Goal: Information Seeking & Learning: Learn about a topic

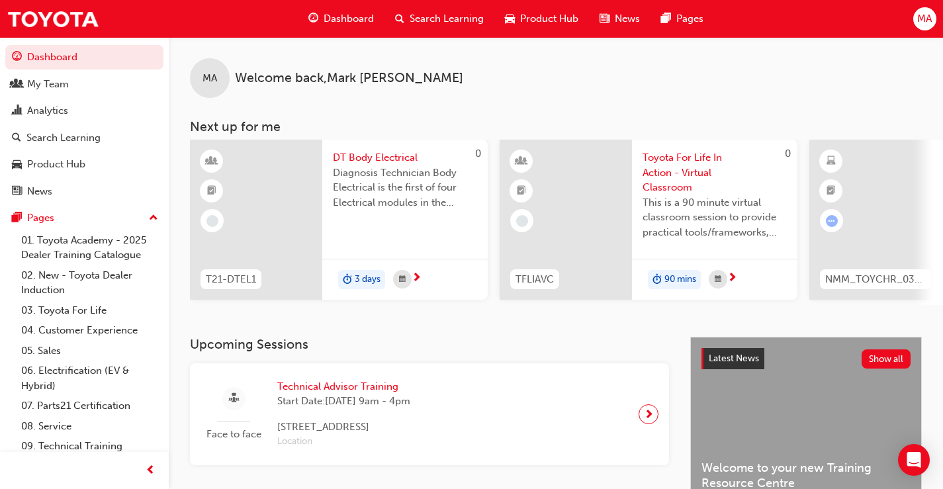
scroll to position [636, 0]
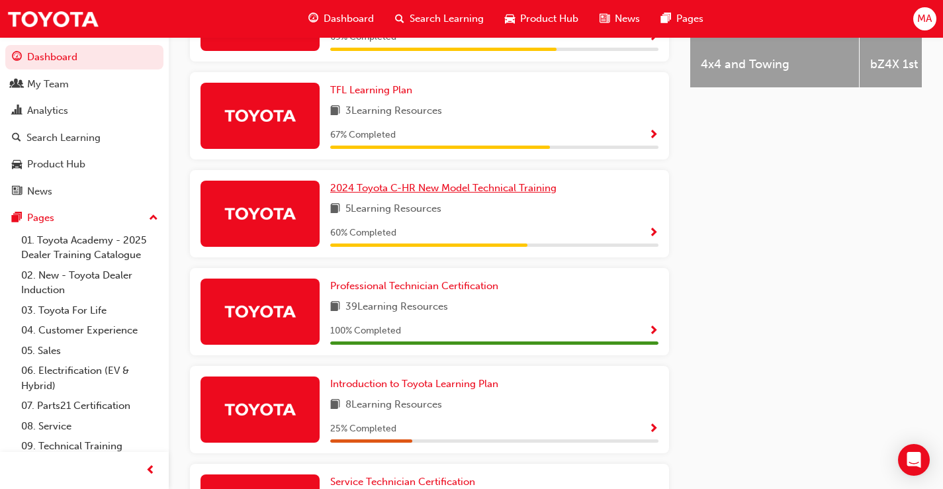
click at [429, 194] on span "2024 Toyota C-HR New Model Technical Training" at bounding box center [443, 188] width 226 height 12
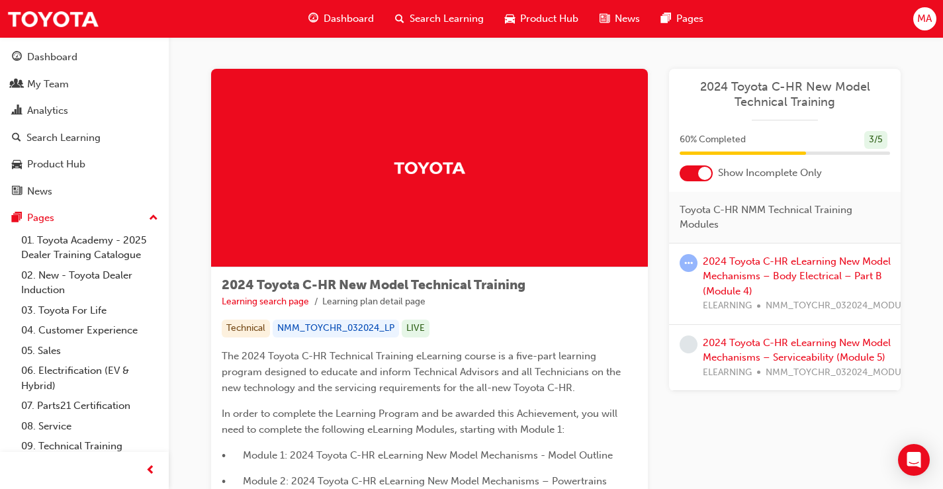
click at [771, 349] on div "2024 Toyota C-HR eLearning New Model Mechanisms – Serviceability (Module 5) ELE…" at bounding box center [812, 357] width 219 height 45
click at [742, 343] on link "2024 Toyota C-HR eLearning New Model Mechanisms – Serviceability (Module 5)" at bounding box center [797, 350] width 188 height 27
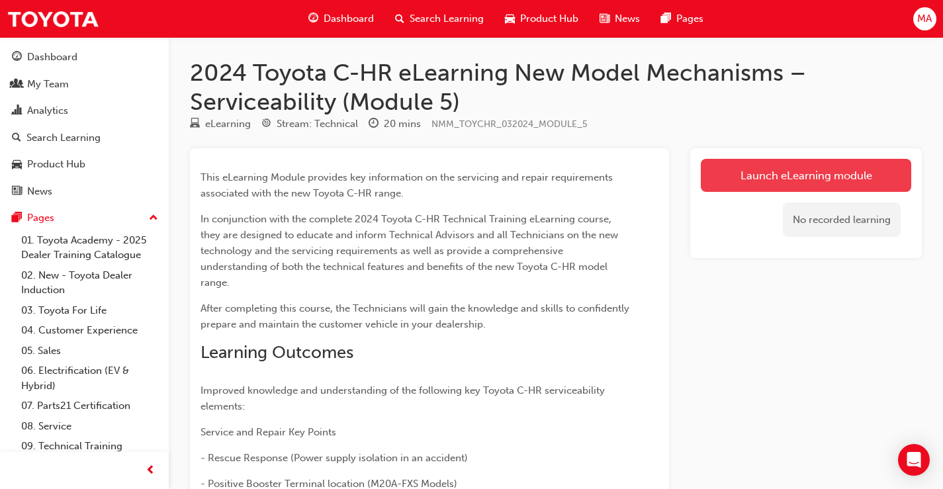
click at [779, 184] on link "Launch eLearning module" at bounding box center [806, 175] width 210 height 33
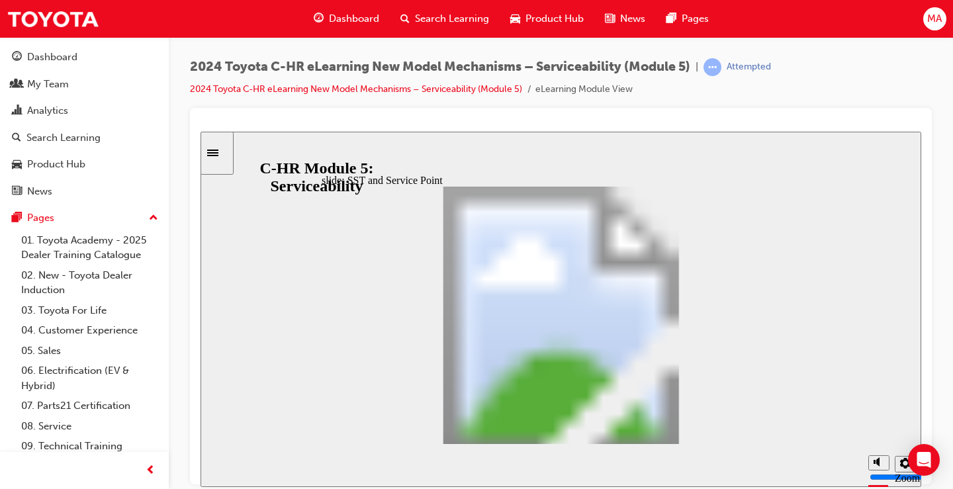
scroll to position [722, 0]
drag, startPoint x: 709, startPoint y: 272, endPoint x: 710, endPoint y: 308, distance: 36.4
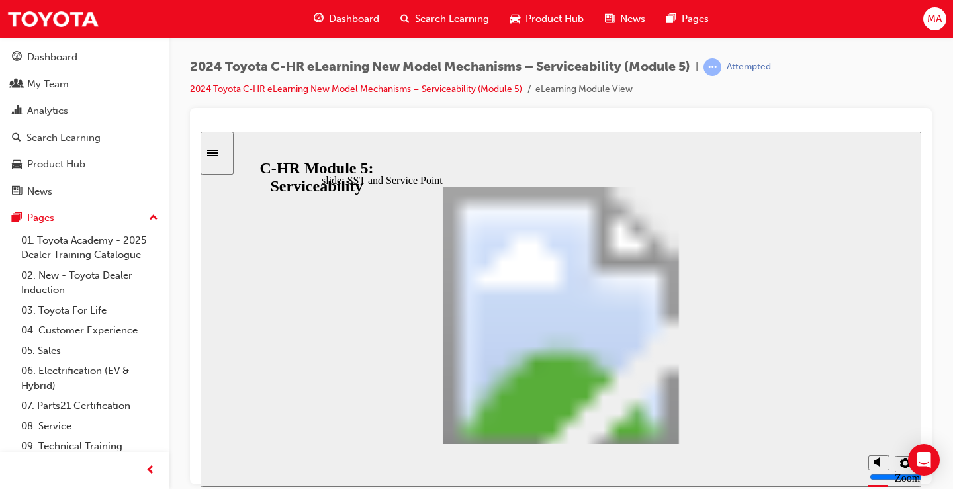
drag, startPoint x: 710, startPoint y: 304, endPoint x: 710, endPoint y: 322, distance: 17.2
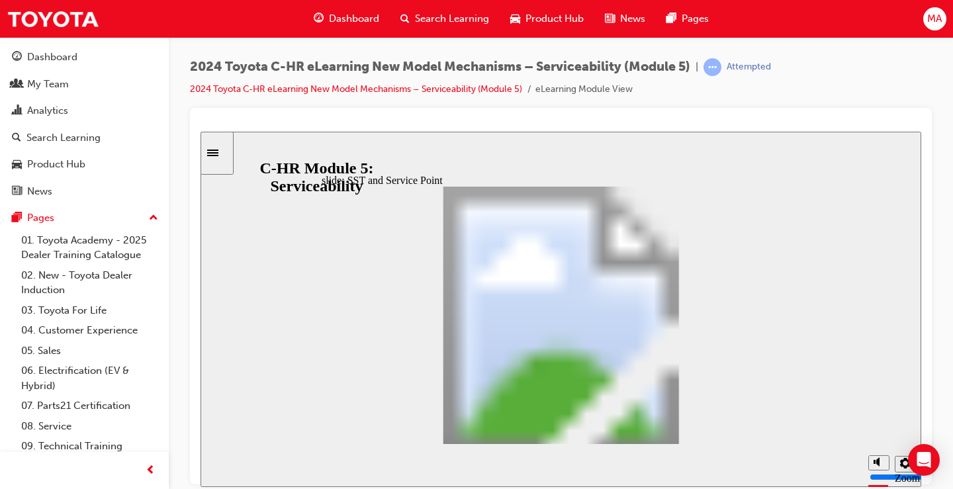
scroll to position [379, 0]
drag, startPoint x: 712, startPoint y: 319, endPoint x: 712, endPoint y: 338, distance: 19.2
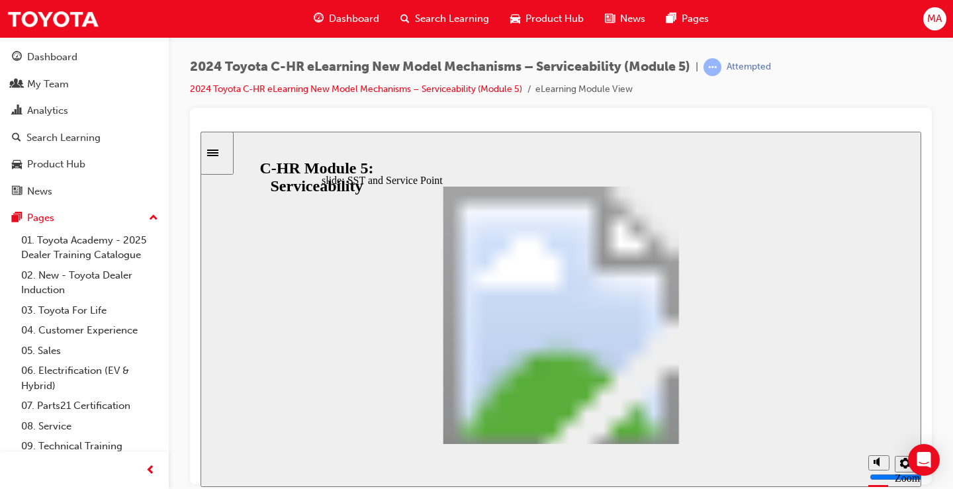
drag, startPoint x: 710, startPoint y: 331, endPoint x: 711, endPoint y: 344, distance: 12.6
drag, startPoint x: 711, startPoint y: 353, endPoint x: 711, endPoint y: 374, distance: 21.2
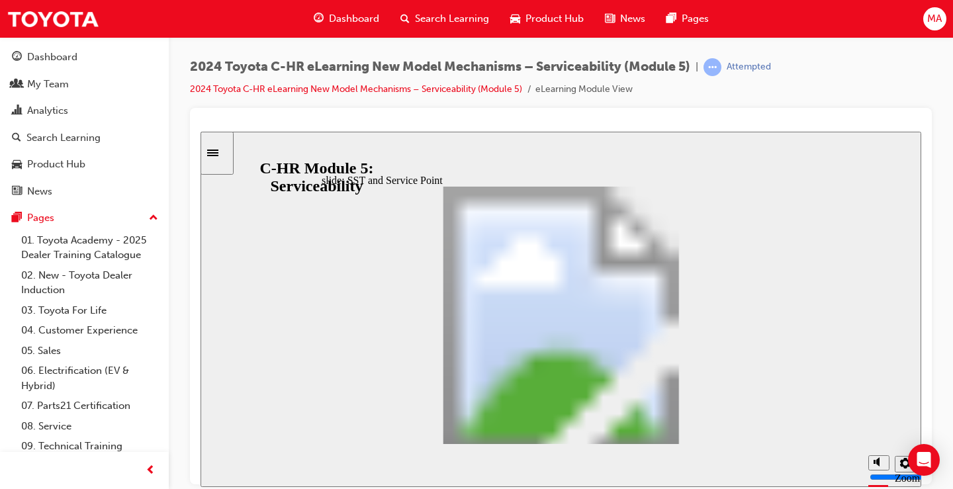
scroll to position [613, 0]
drag, startPoint x: 708, startPoint y: 359, endPoint x: 708, endPoint y: 370, distance: 11.2
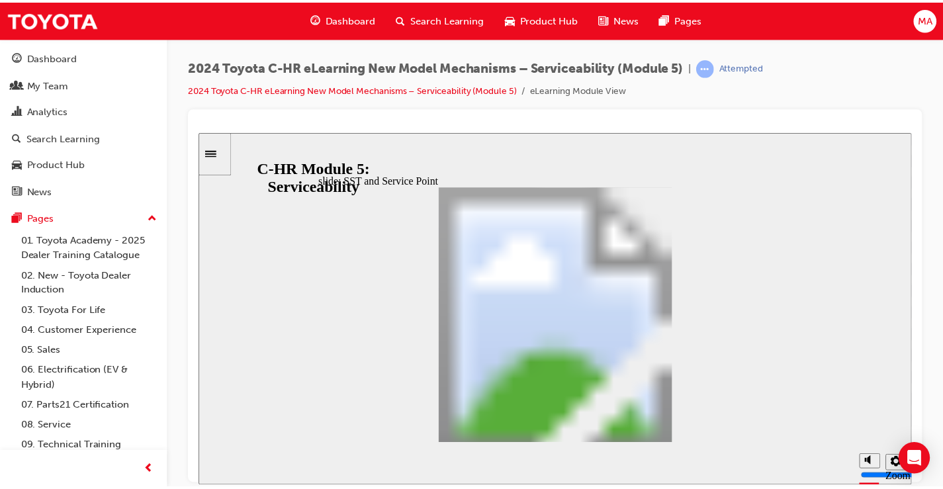
scroll to position [722, 0]
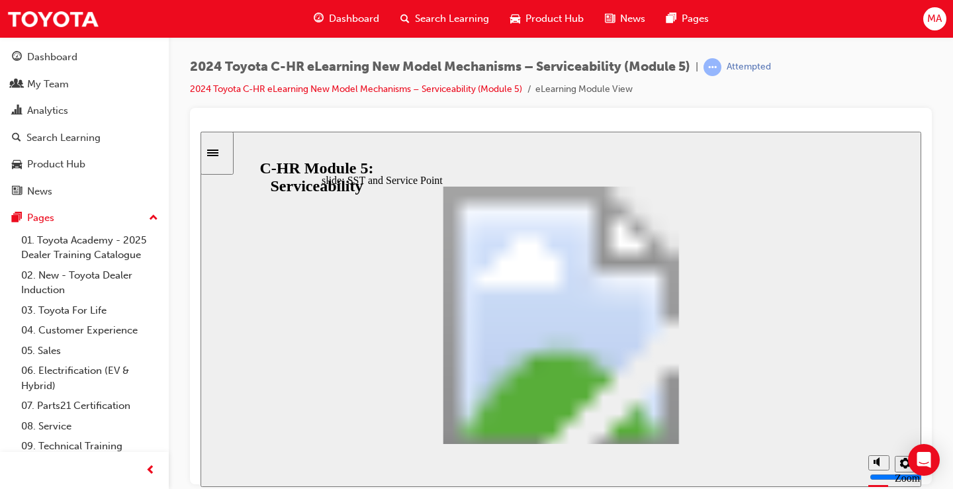
drag, startPoint x: 711, startPoint y: 378, endPoint x: 711, endPoint y: 408, distance: 29.1
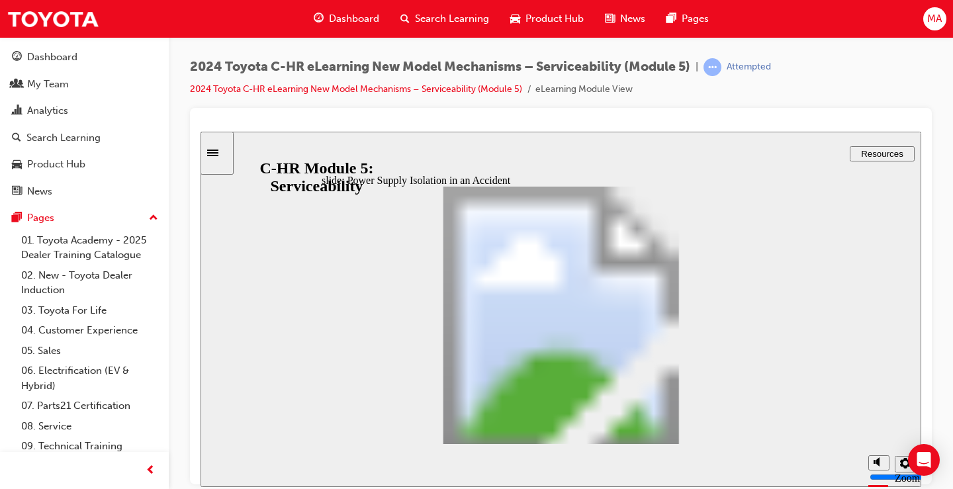
drag, startPoint x: 564, startPoint y: 396, endPoint x: 646, endPoint y: 347, distance: 95.0
drag, startPoint x: 669, startPoint y: 282, endPoint x: 687, endPoint y: 282, distance: 17.9
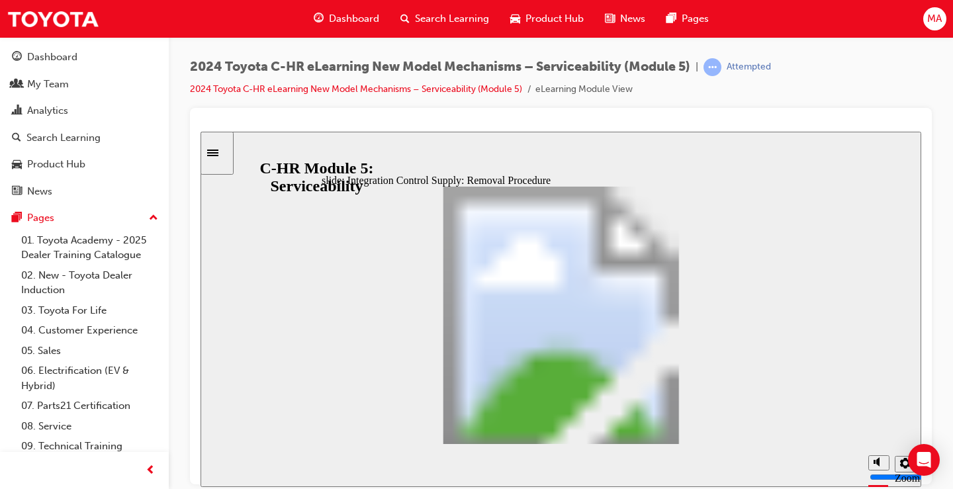
click at [284, 313] on div "slide: Integration Control Supply: Removal Procedure Integration Control Supply…" at bounding box center [560, 308] width 720 height 355
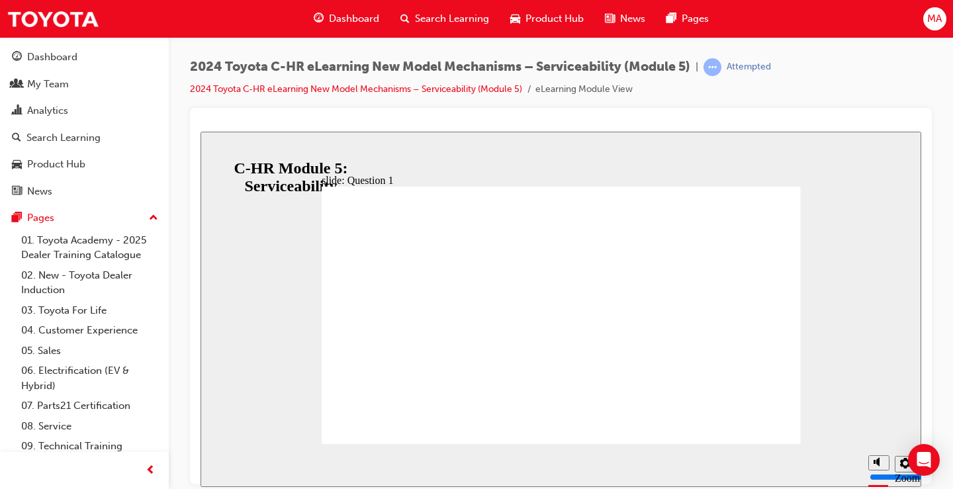
radio input "true"
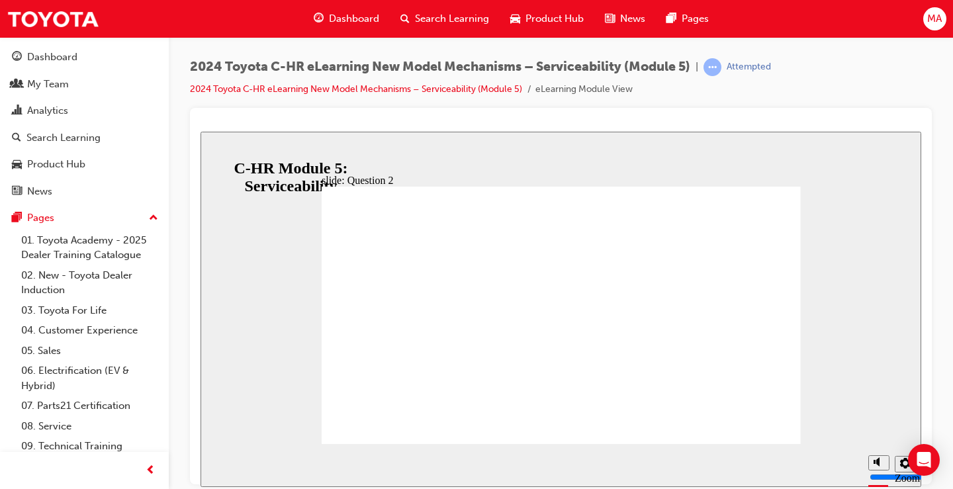
radio input "true"
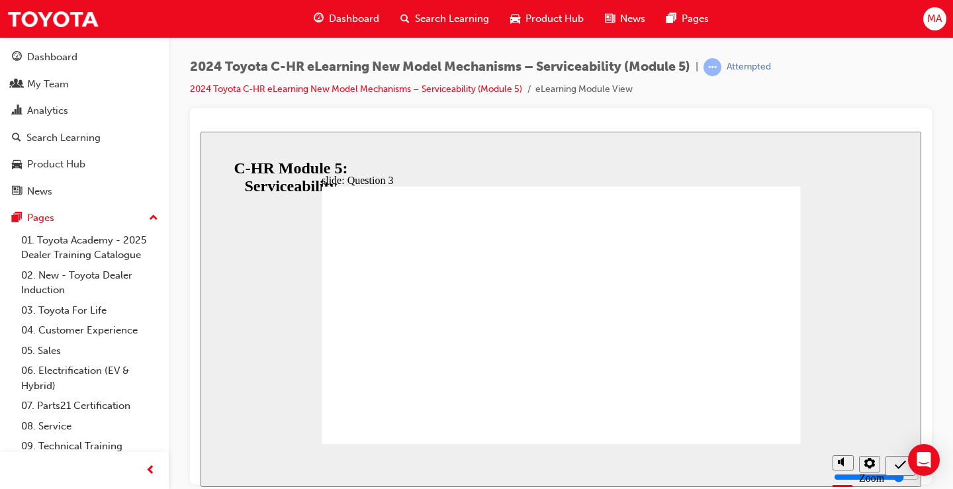
radio input "true"
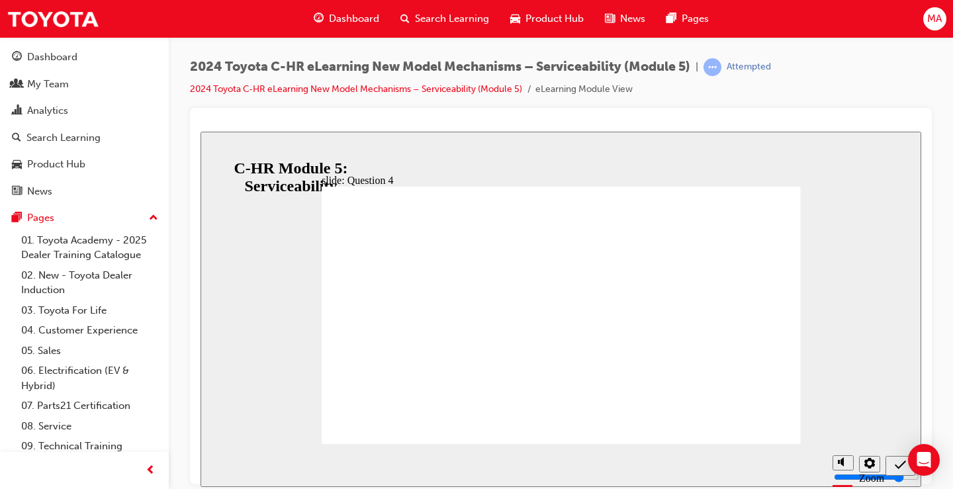
radio input "true"
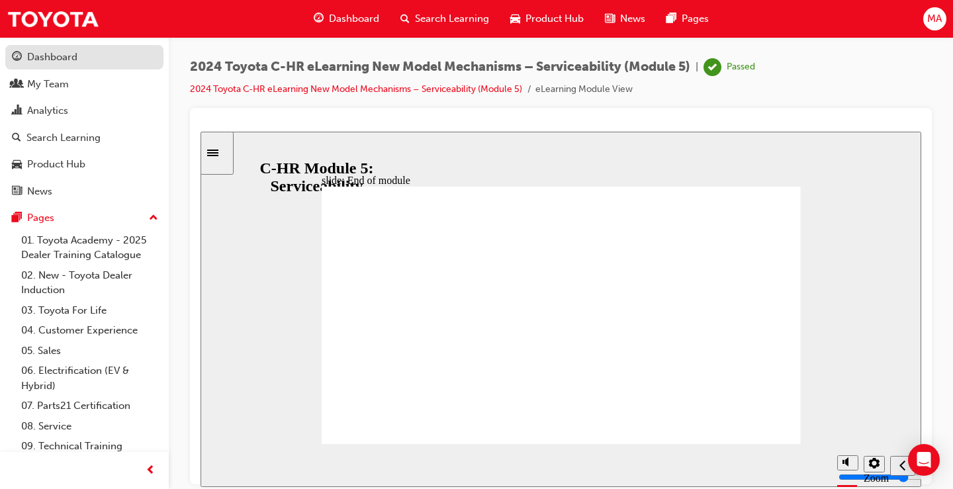
click at [38, 58] on div "Dashboard" at bounding box center [52, 57] width 50 height 15
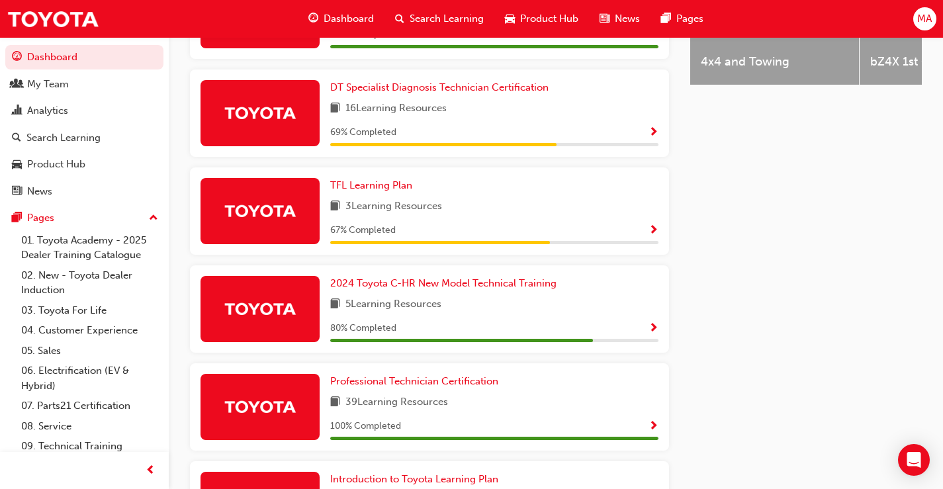
scroll to position [662, 0]
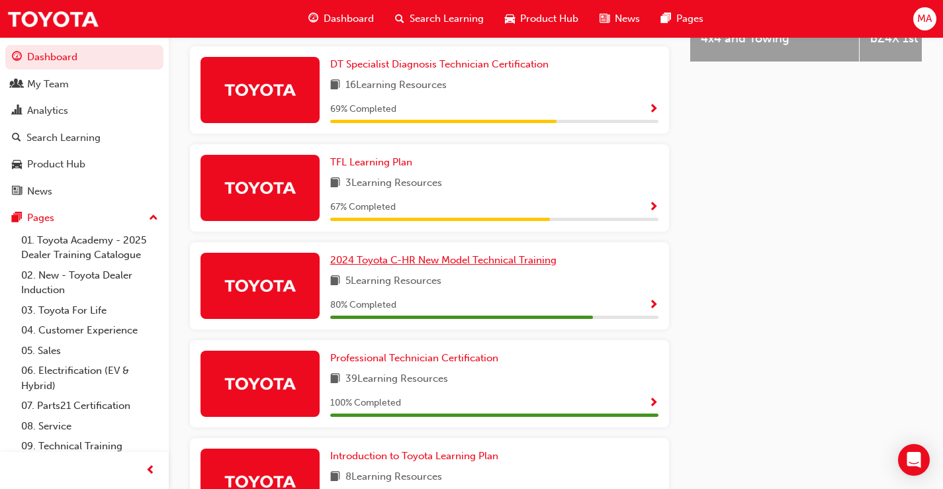
click at [505, 264] on span "2024 Toyota C-HR New Model Technical Training" at bounding box center [443, 260] width 226 height 12
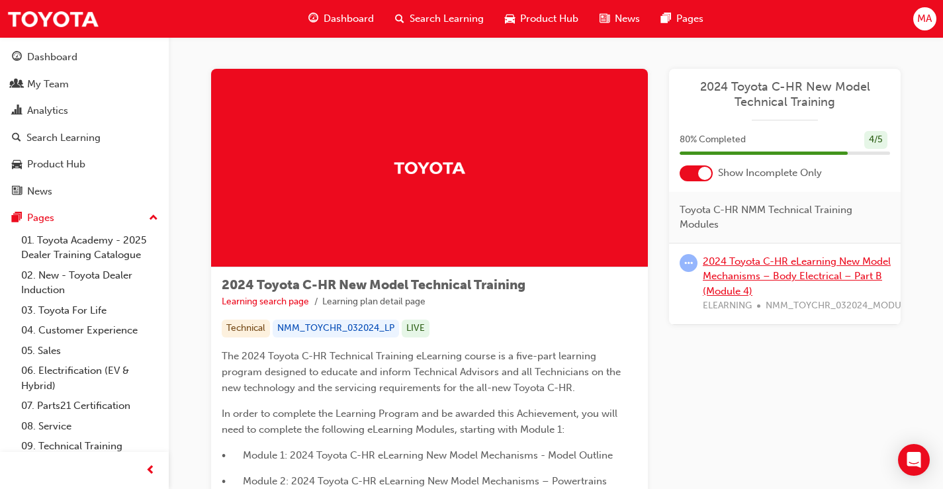
click at [787, 270] on link "2024 Toyota C-HR eLearning New Model Mechanisms – Body Electrical – Part B (Mod…" at bounding box center [797, 276] width 188 height 42
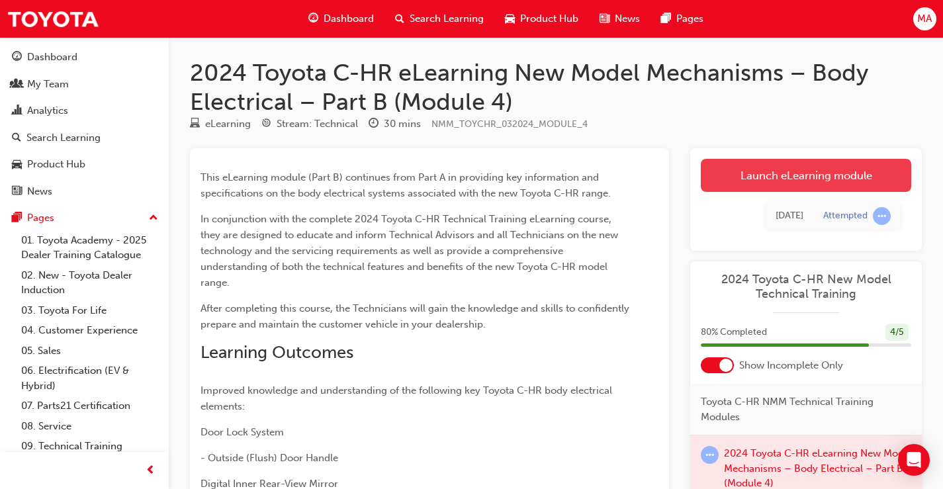
click at [753, 169] on link "Launch eLearning module" at bounding box center [806, 175] width 210 height 33
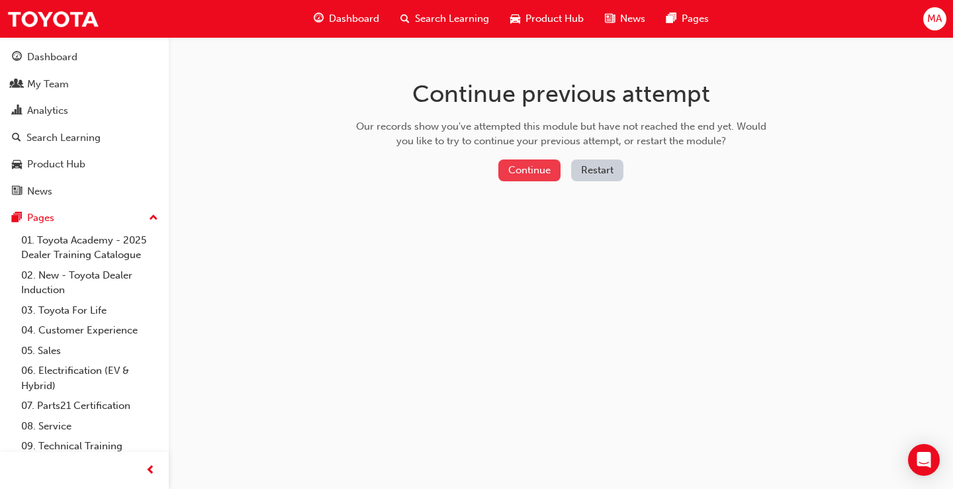
click at [548, 178] on button "Continue" at bounding box center [529, 170] width 62 height 22
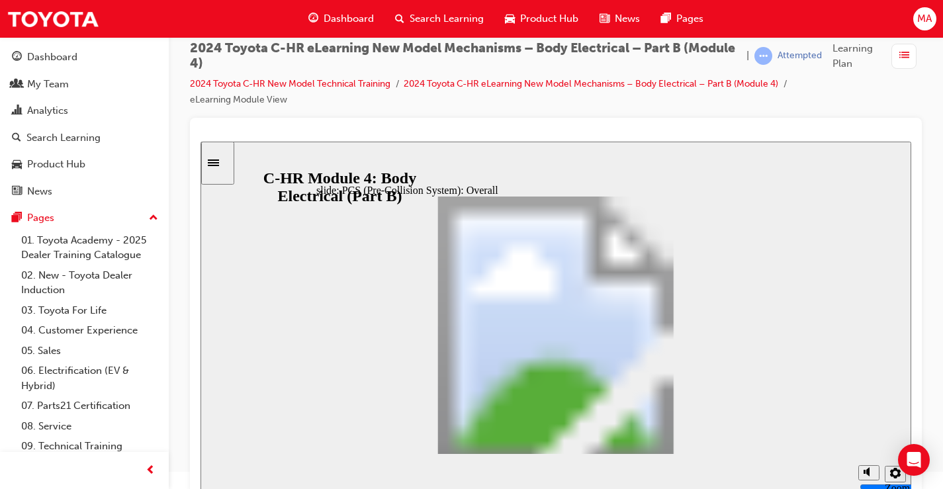
scroll to position [25, 0]
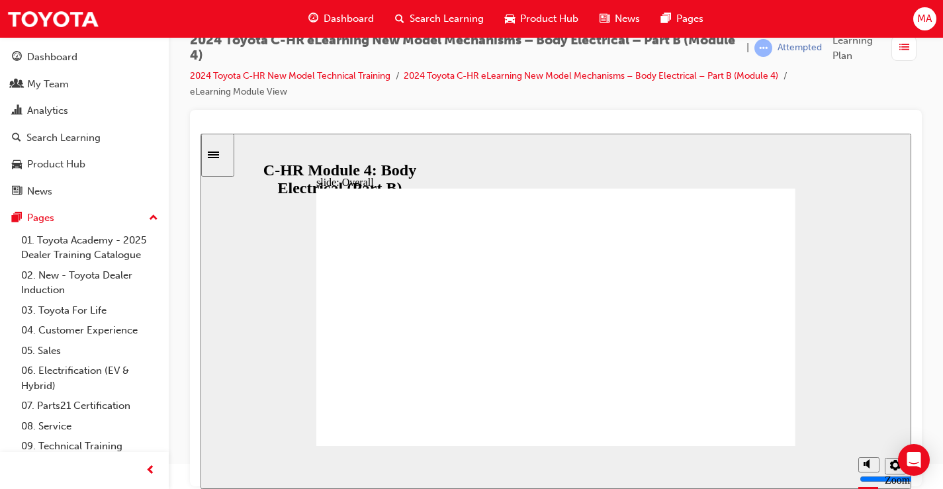
drag, startPoint x: 441, startPoint y: 320, endPoint x: 378, endPoint y: 345, distance: 67.3
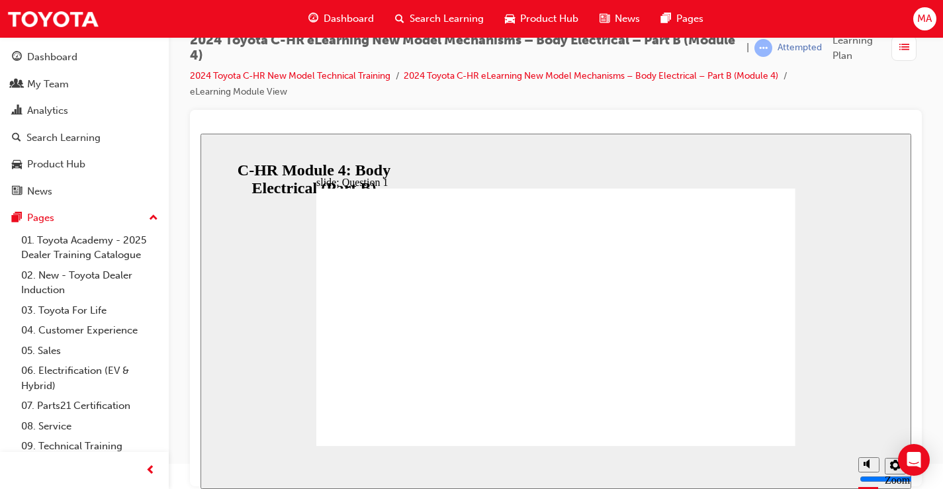
radio input "false"
radio input "true"
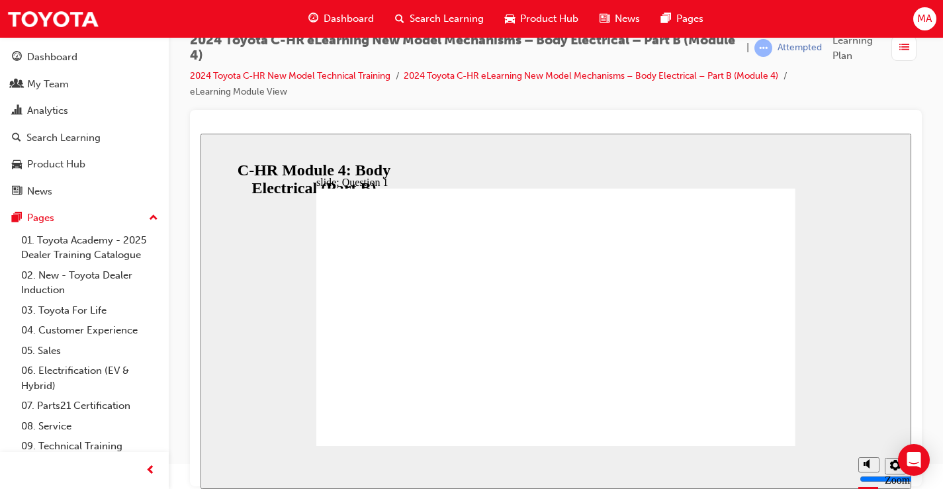
radio input "true"
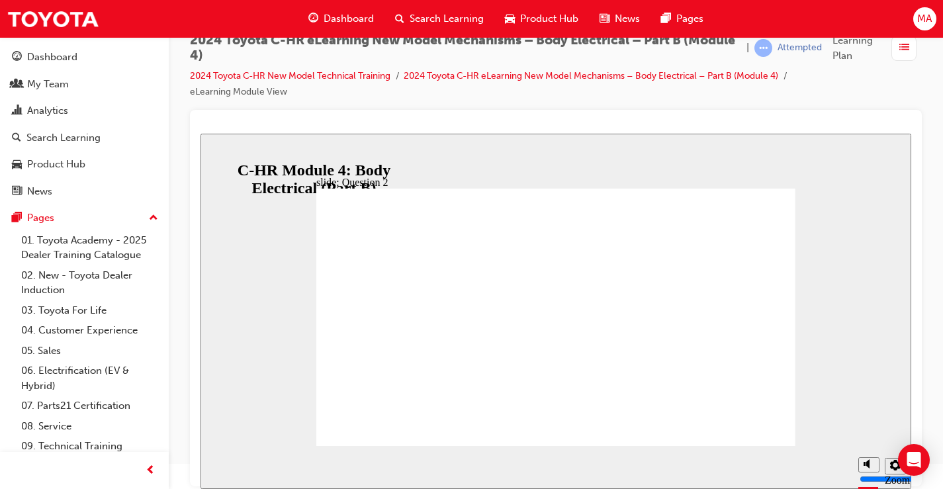
radio input "true"
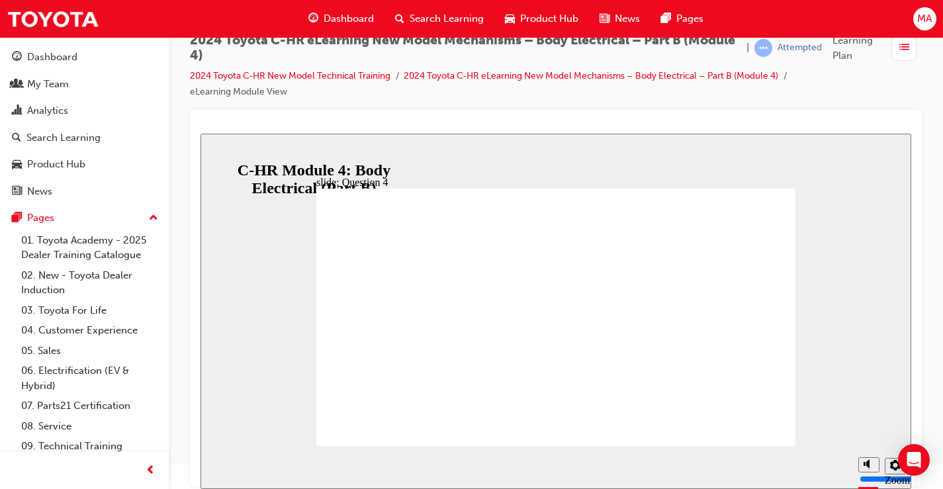
radio input "false"
radio input "true"
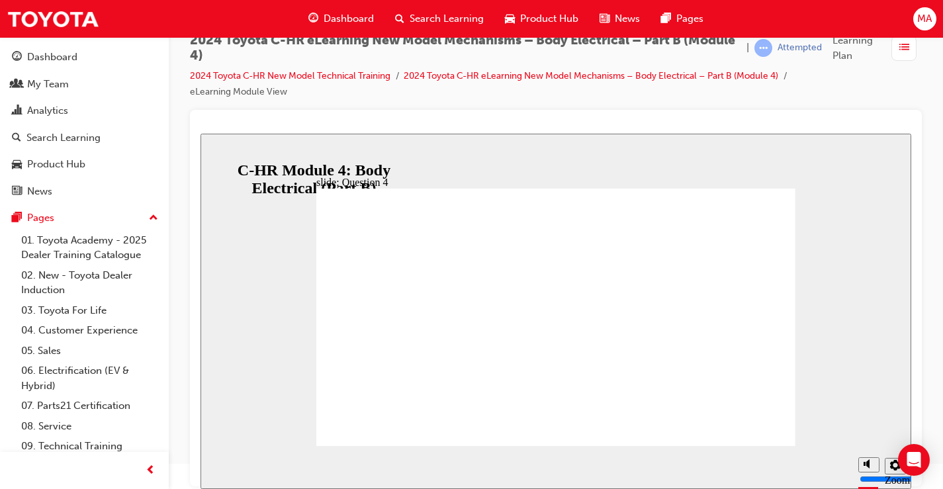
radio input "true"
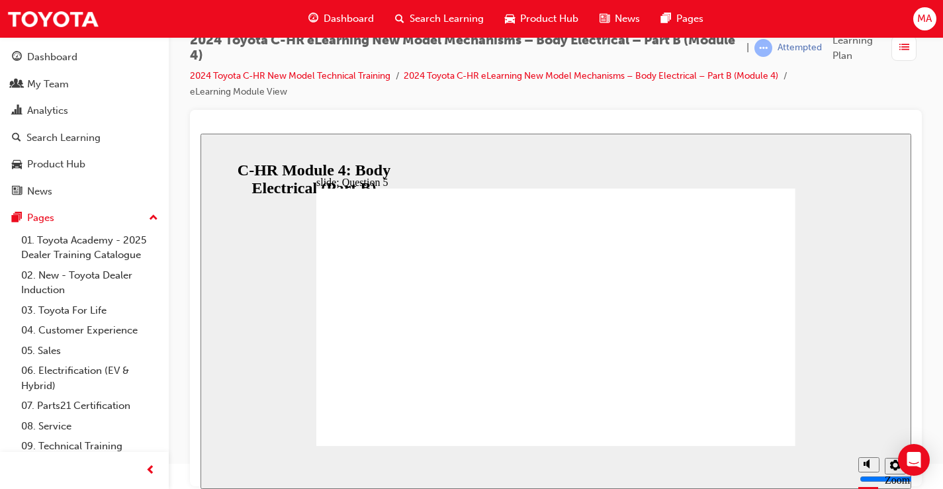
click at [902, 45] on span "list-icon" at bounding box center [904, 48] width 10 height 17
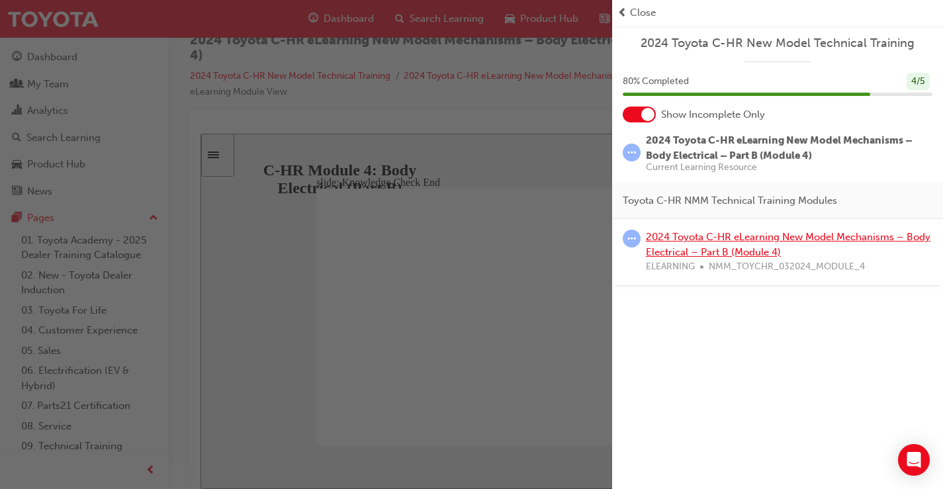
click at [705, 239] on link "2024 Toyota C-HR eLearning New Model Mechanisms – Body Electrical – Part B (Mod…" at bounding box center [788, 244] width 284 height 27
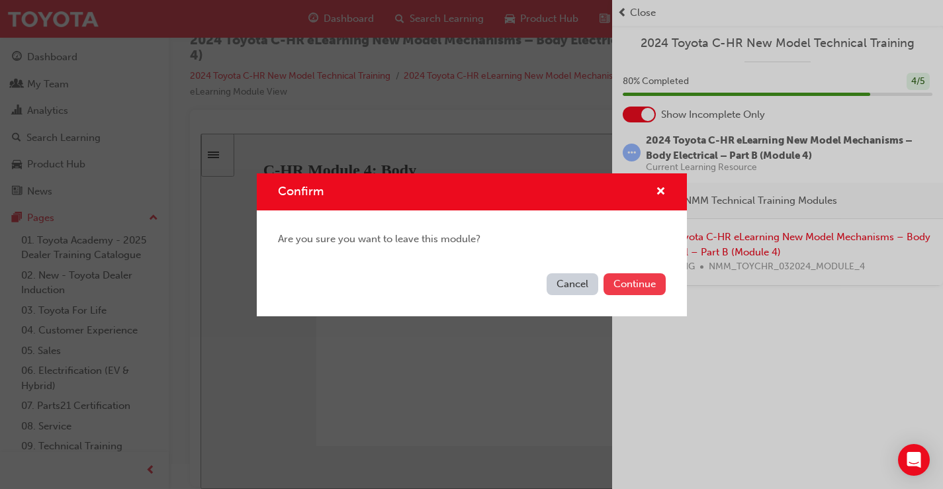
click at [632, 287] on button "Continue" at bounding box center [634, 284] width 62 height 22
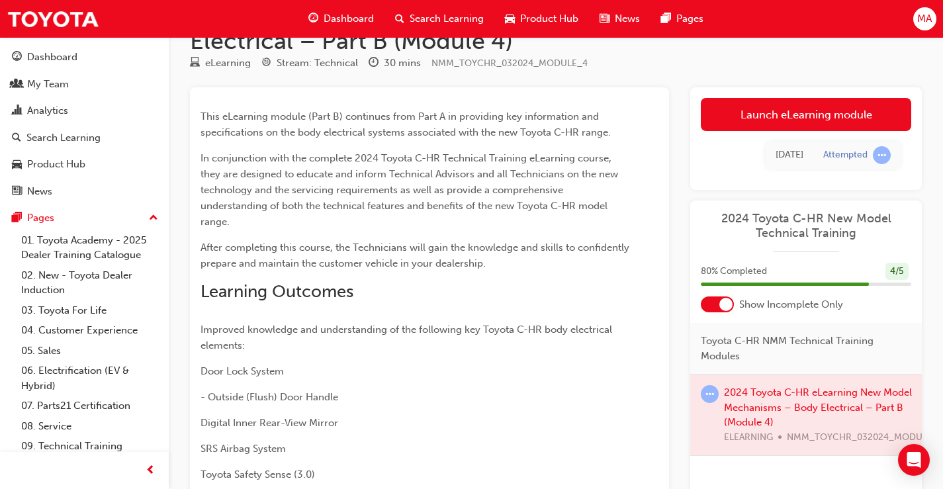
scroll to position [132, 0]
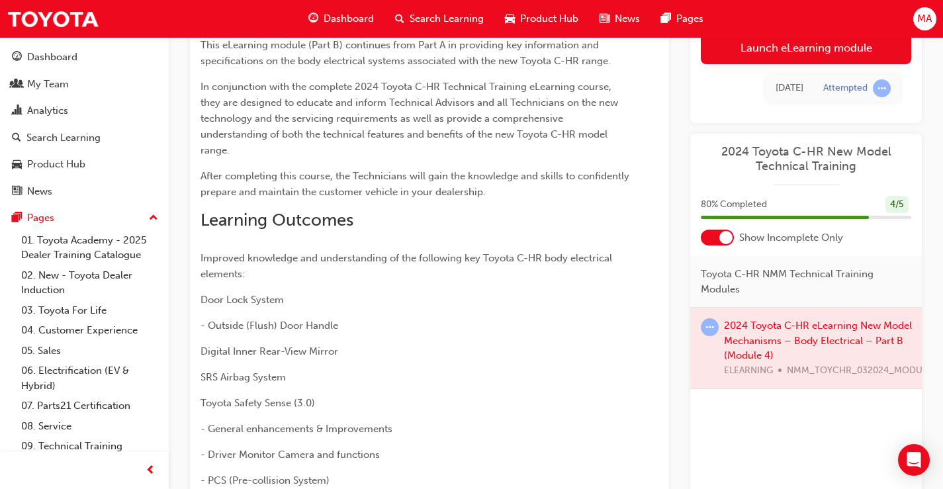
click at [804, 329] on div at bounding box center [806, 348] width 232 height 81
click at [804, 323] on div at bounding box center [806, 348] width 232 height 81
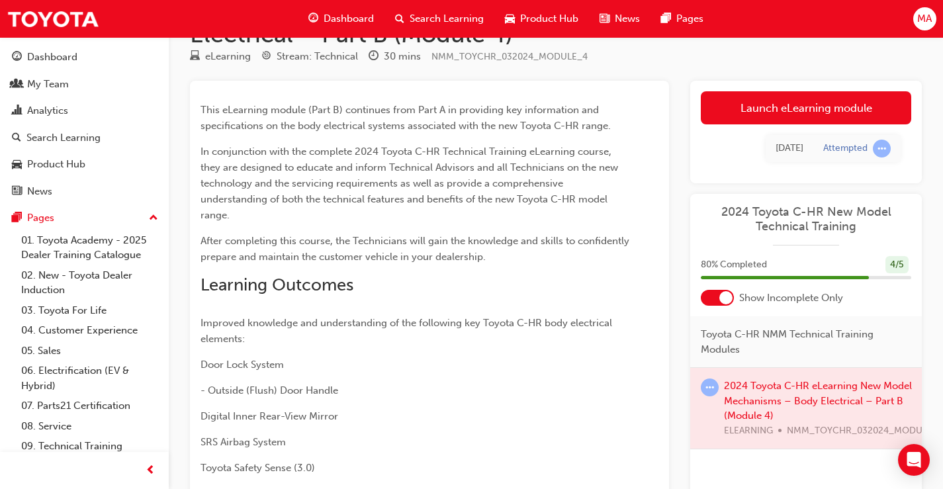
scroll to position [198, 0]
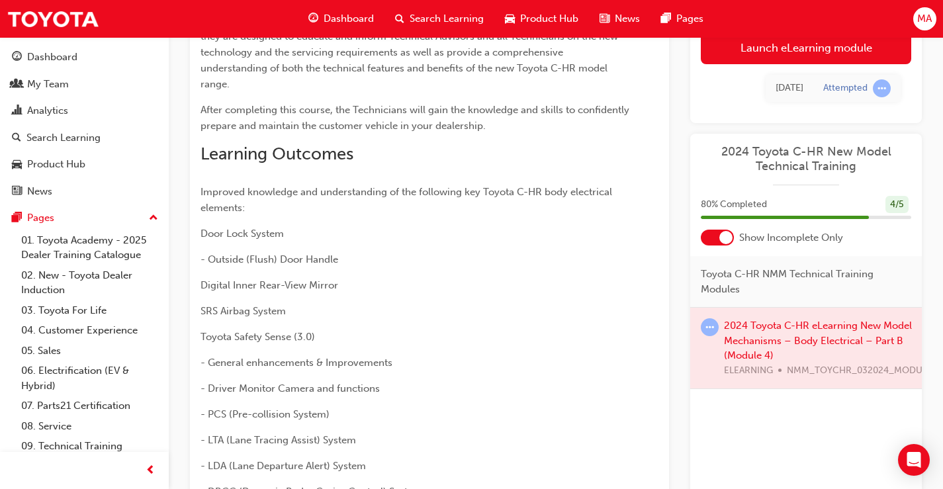
click at [883, 340] on div at bounding box center [806, 348] width 232 height 81
click at [789, 334] on div at bounding box center [806, 348] width 232 height 81
click at [800, 320] on div at bounding box center [806, 348] width 232 height 81
click at [703, 325] on span "learningRecordVerb_ATTEMPT-icon" at bounding box center [710, 327] width 18 height 18
click at [763, 368] on div at bounding box center [806, 348] width 232 height 81
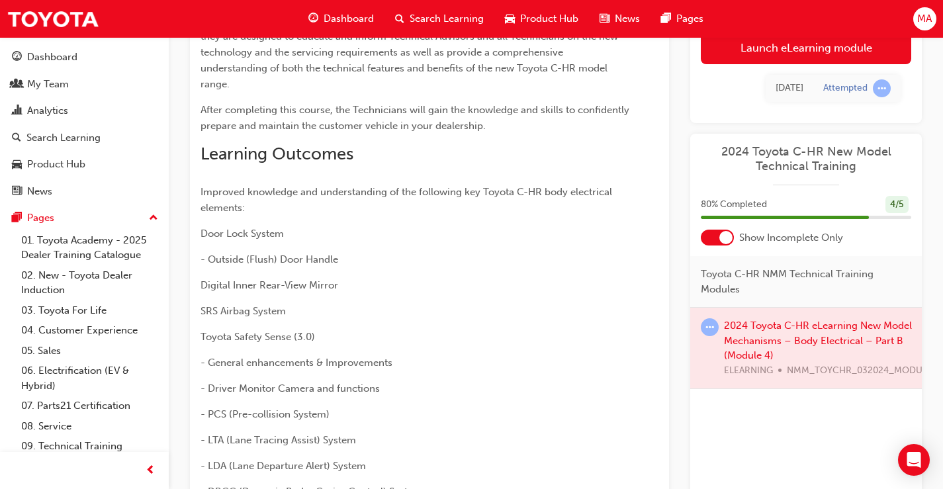
click at [814, 371] on div at bounding box center [806, 348] width 232 height 81
click at [815, 361] on div at bounding box center [806, 348] width 232 height 81
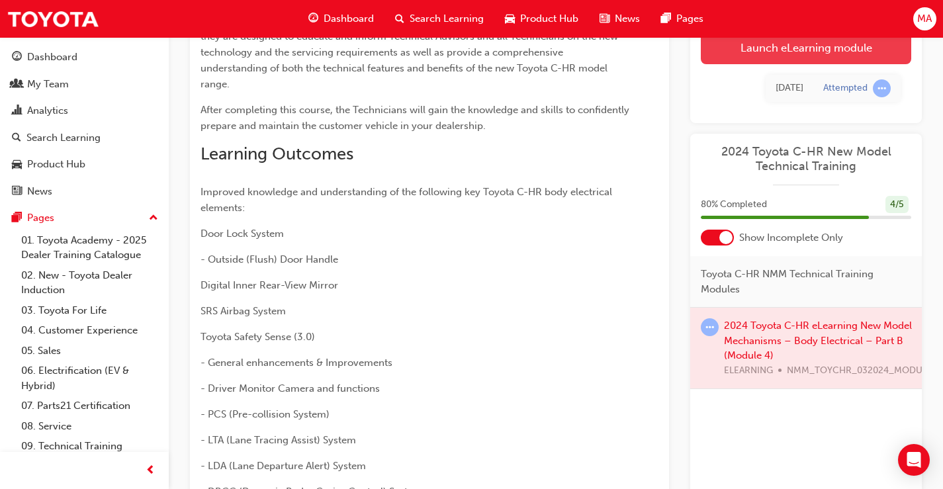
click at [833, 51] on link "Launch eLearning module" at bounding box center [806, 46] width 210 height 33
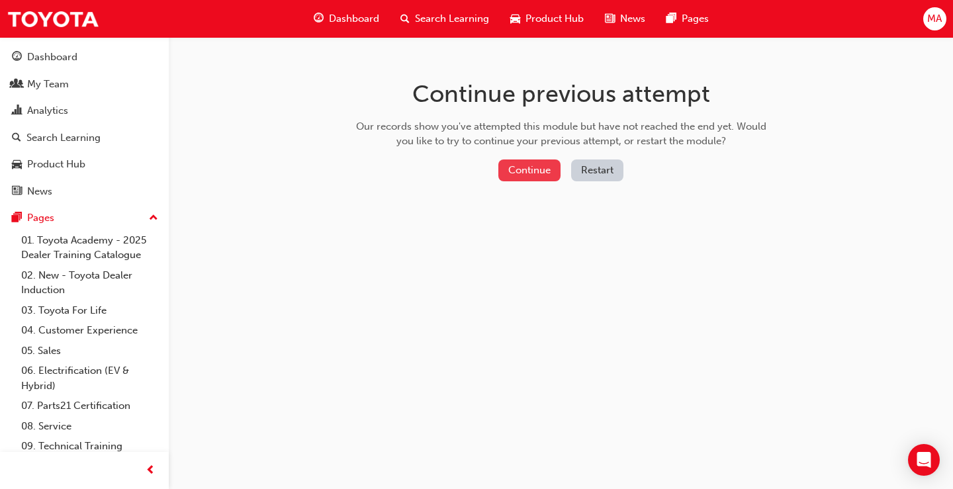
click at [527, 167] on button "Continue" at bounding box center [529, 170] width 62 height 22
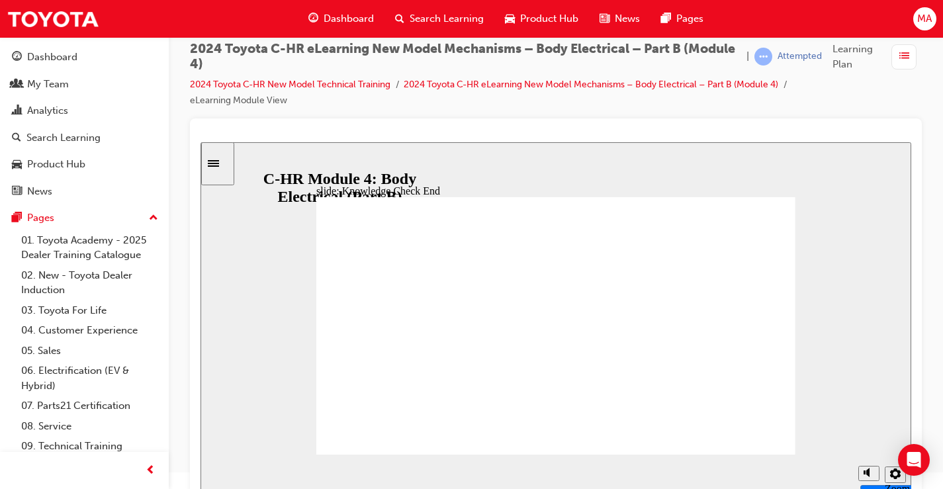
scroll to position [25, 0]
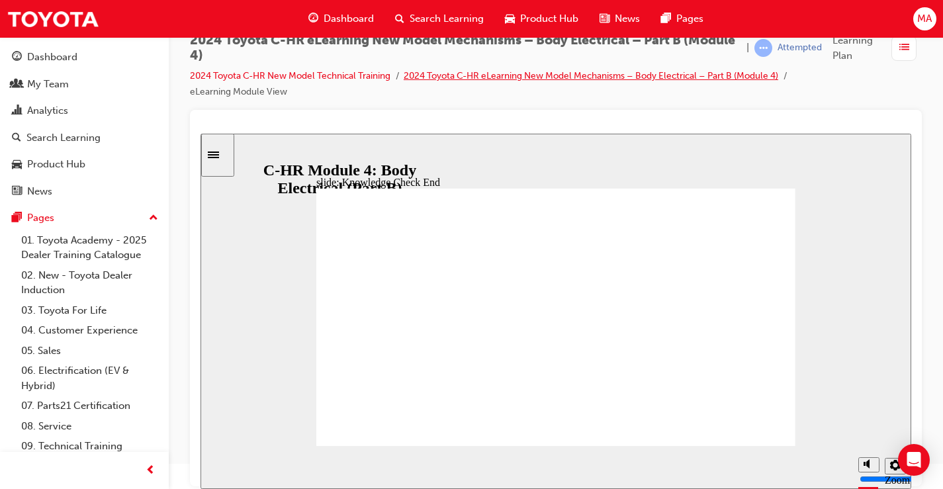
click at [546, 77] on link "2024 Toyota C-HR eLearning New Model Mechanisms – Body Electrical – Part B (Mod…" at bounding box center [591, 75] width 374 height 11
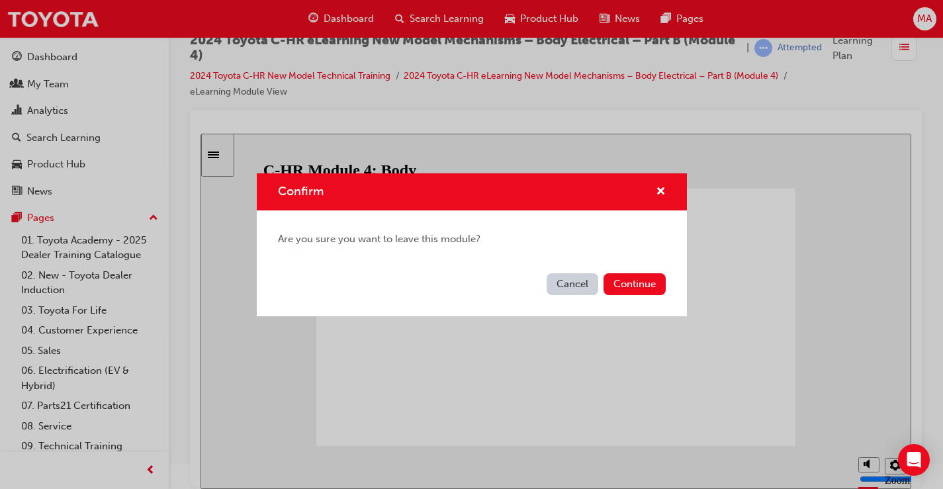
click at [628, 295] on div "Cancel Continue" at bounding box center [472, 292] width 430 height 48
click at [629, 283] on button "Continue" at bounding box center [634, 284] width 62 height 22
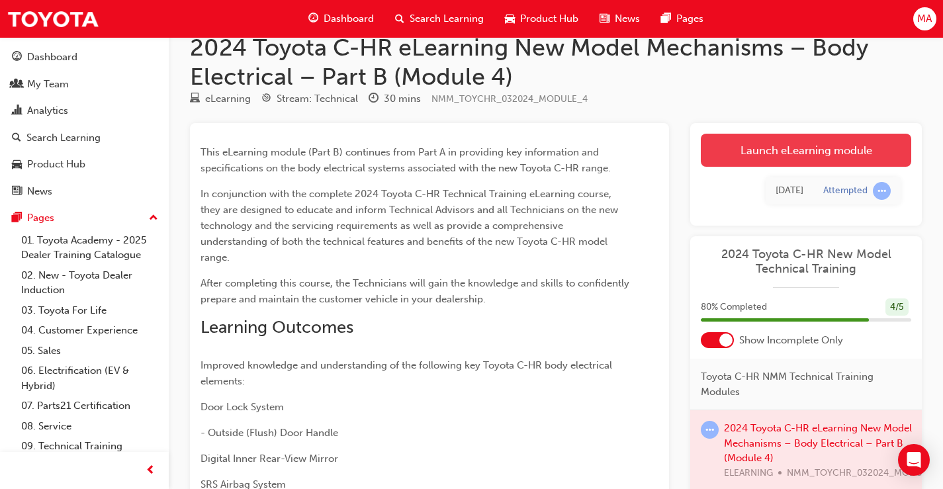
click at [790, 147] on link "Launch eLearning module" at bounding box center [806, 150] width 210 height 33
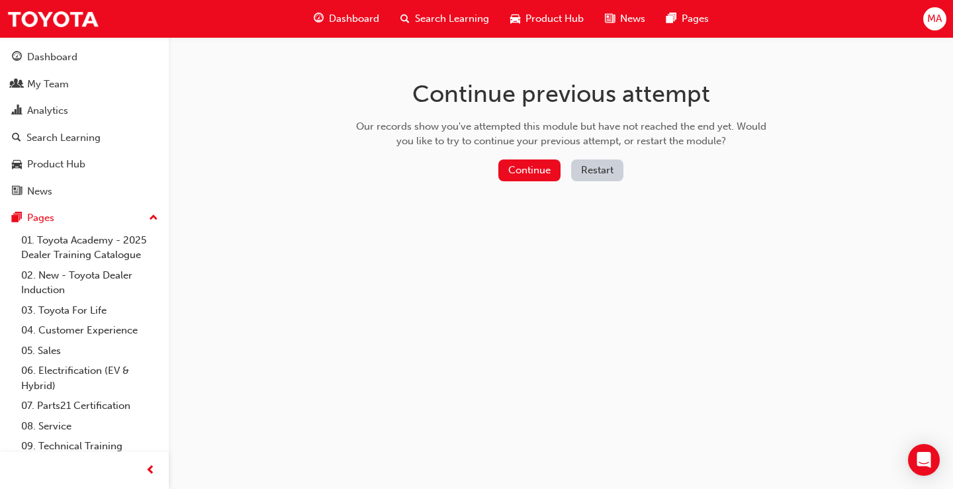
click at [604, 171] on button "Restart" at bounding box center [597, 170] width 52 height 22
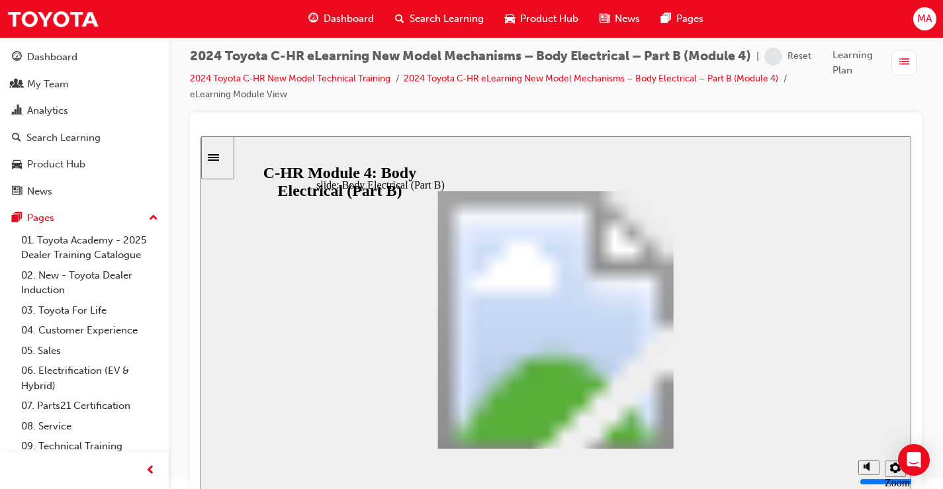
scroll to position [13, 0]
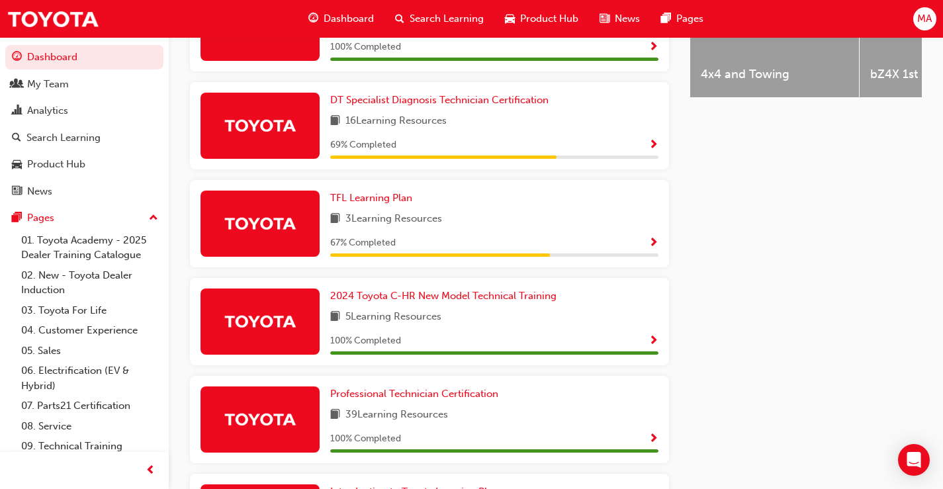
scroll to position [768, 0]
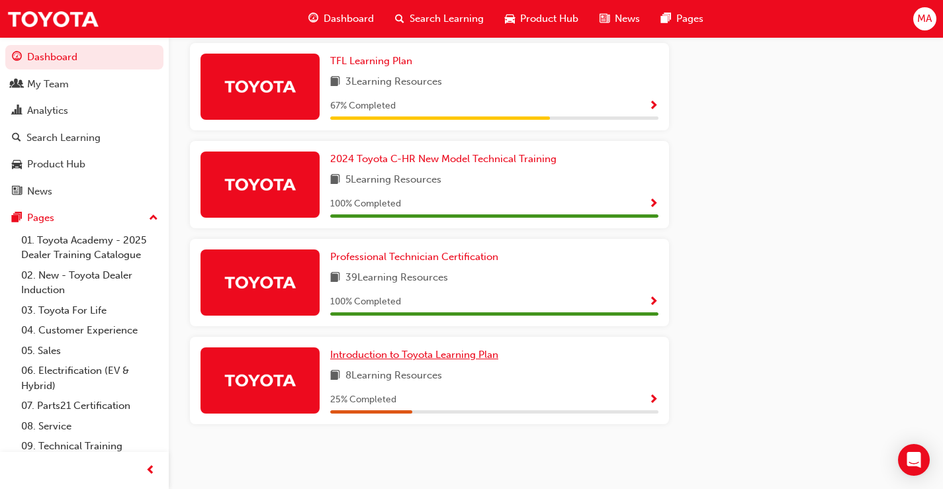
click at [379, 351] on span "Introduction to Toyota Learning Plan" at bounding box center [414, 355] width 168 height 12
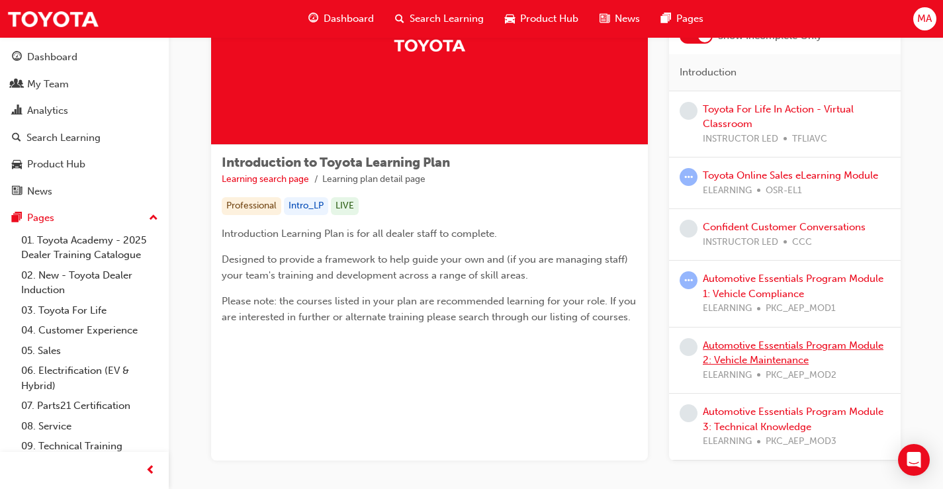
scroll to position [132, 0]
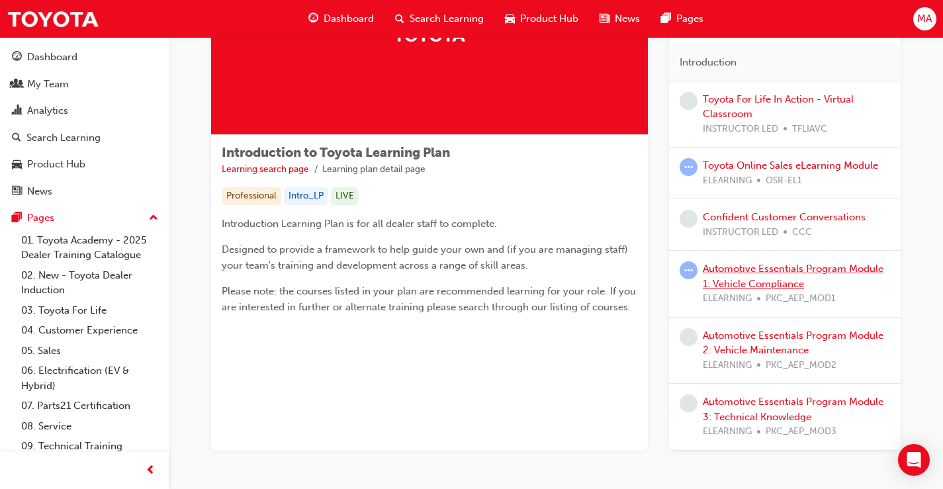
click at [752, 267] on link "Automotive Essentials Program Module 1: Vehicle Compliance" at bounding box center [793, 276] width 181 height 27
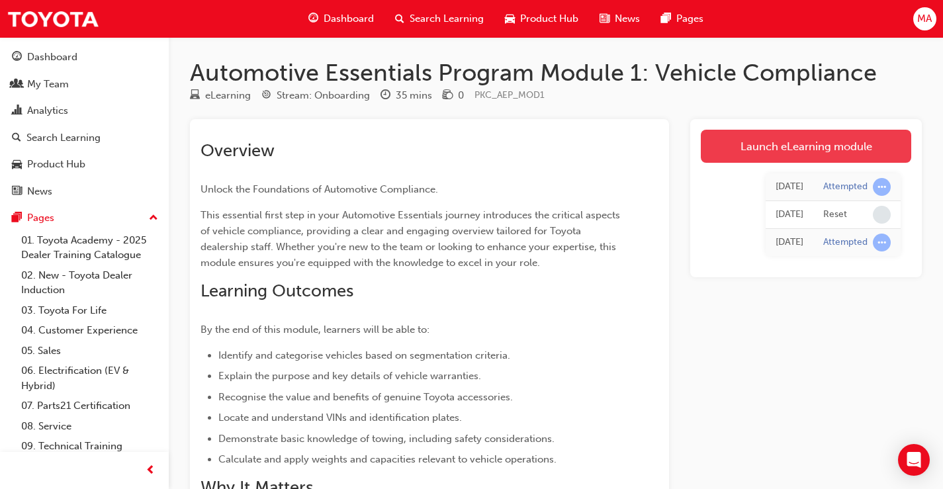
click at [784, 150] on link "Launch eLearning module" at bounding box center [806, 146] width 210 height 33
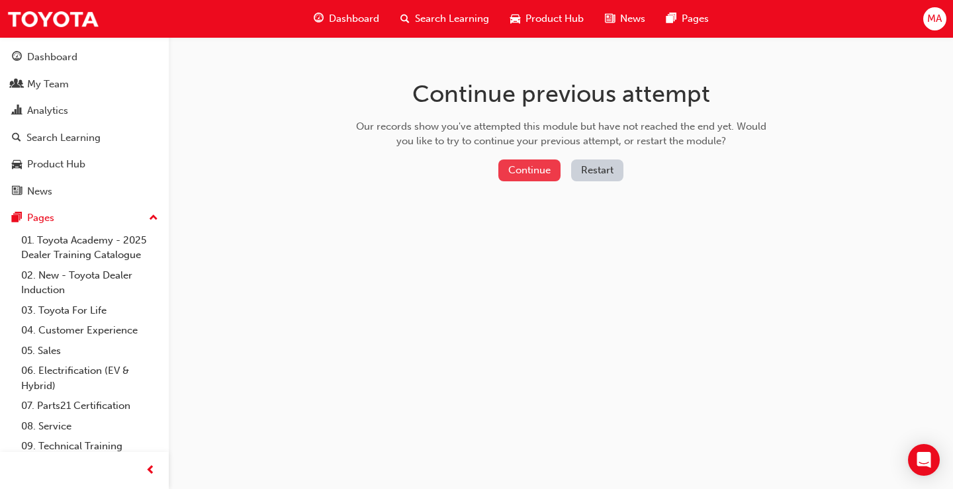
click at [546, 172] on button "Continue" at bounding box center [529, 170] width 62 height 22
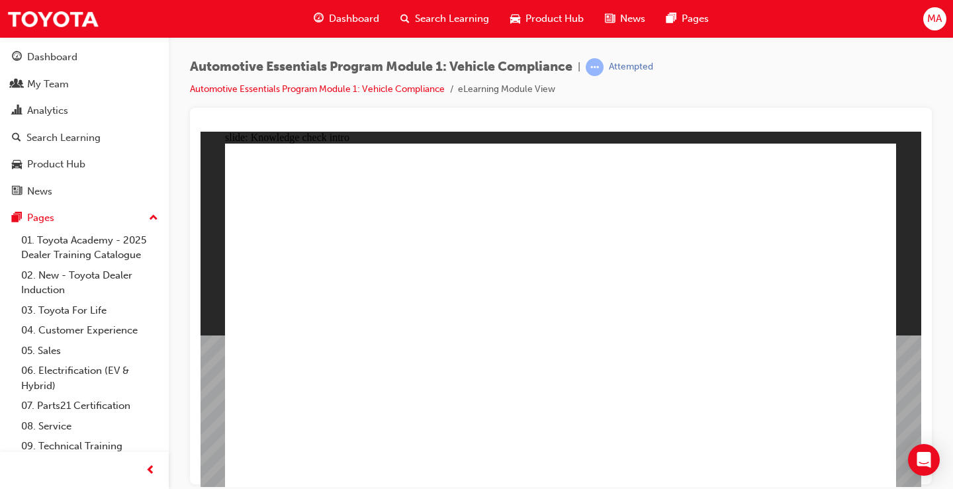
drag, startPoint x: 743, startPoint y: 251, endPoint x: 723, endPoint y: 268, distance: 26.3
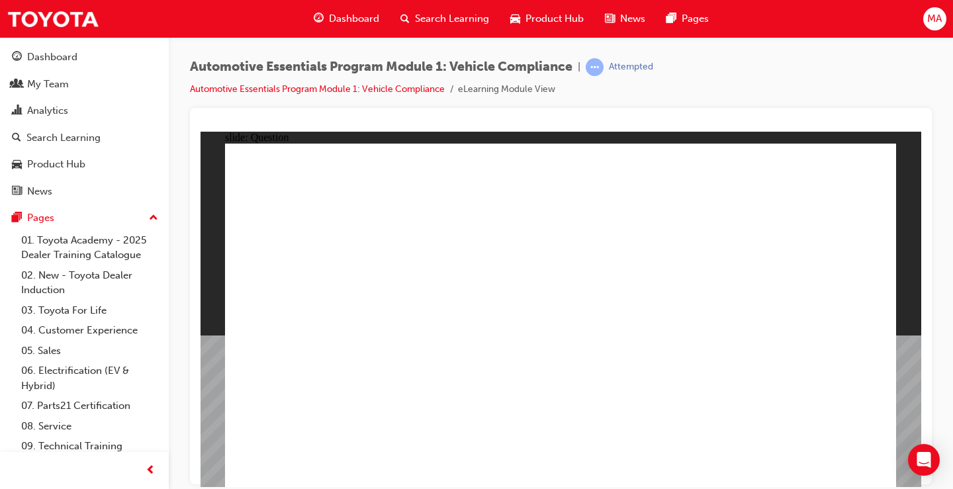
radio input "true"
drag, startPoint x: 670, startPoint y: 342, endPoint x: 666, endPoint y: 357, distance: 15.9
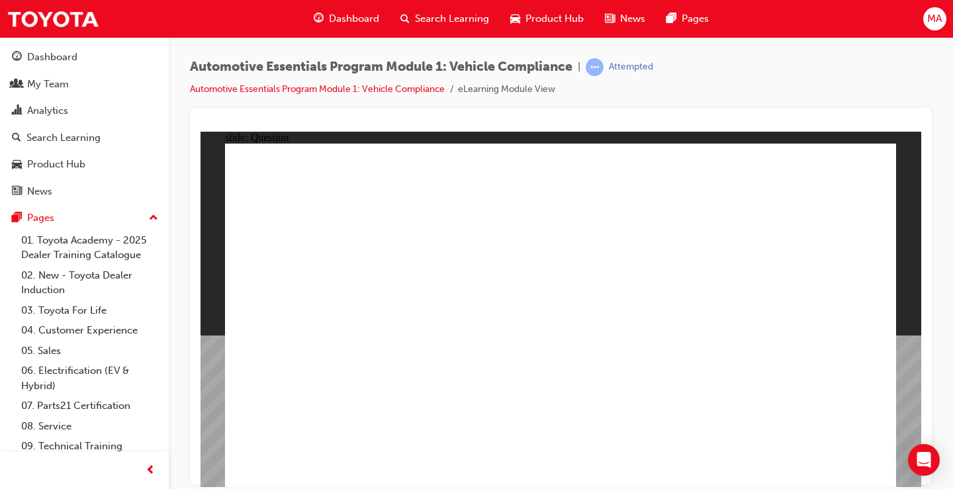
radio input "true"
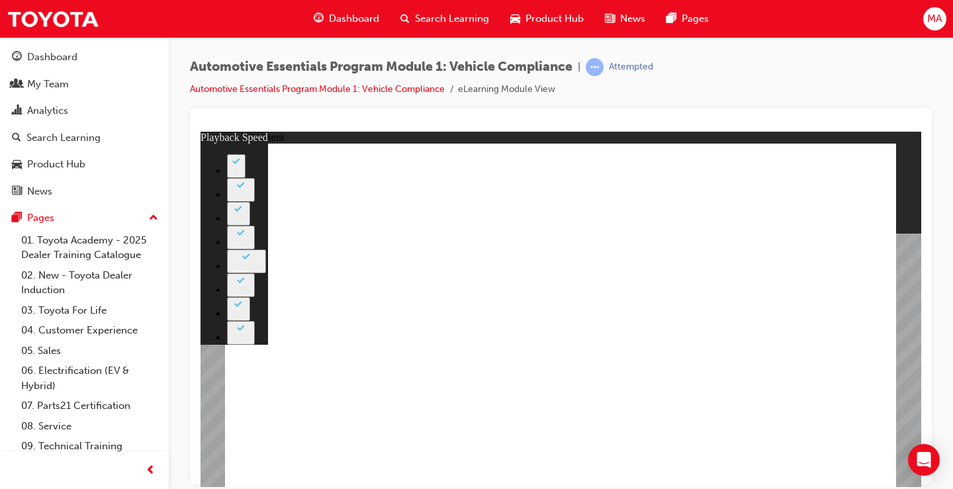
type input "43"
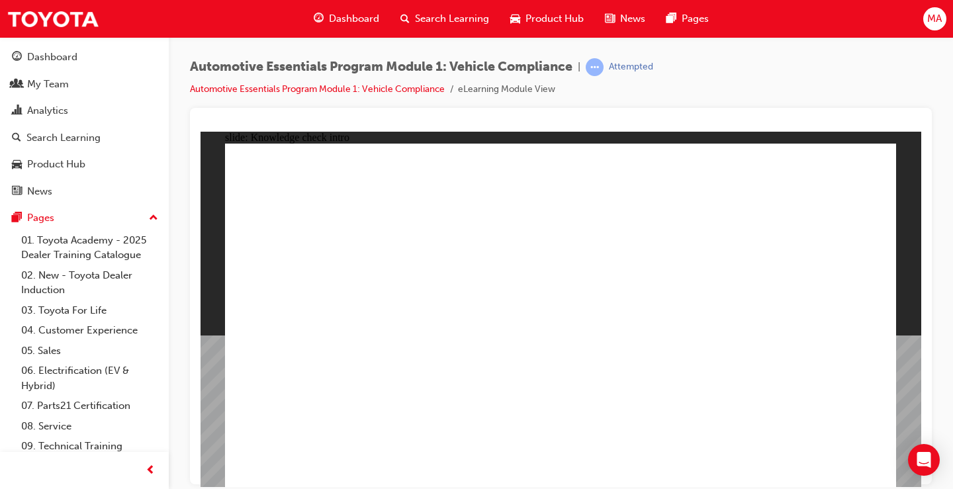
radio input "true"
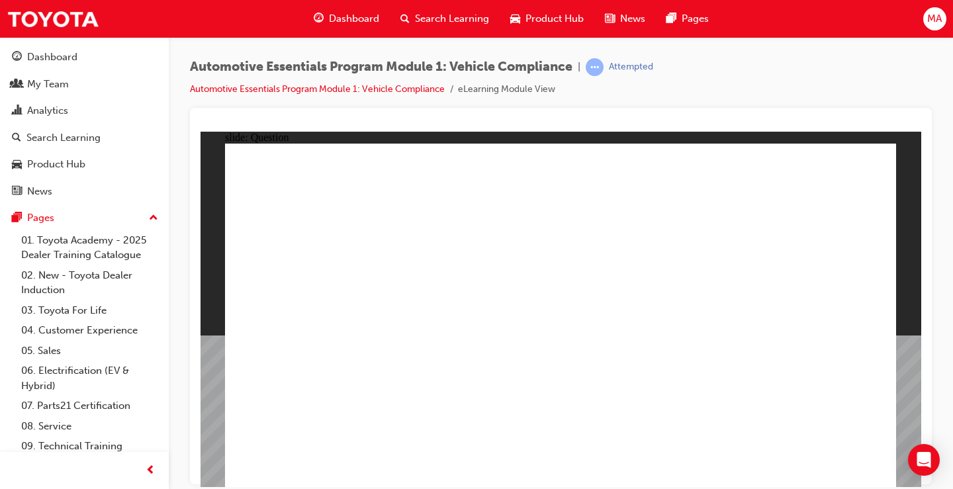
radio input "true"
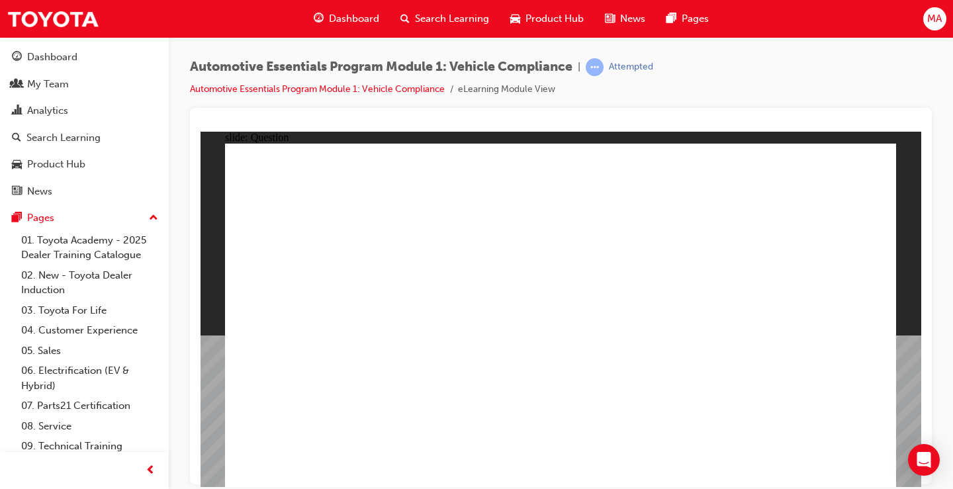
radio input "true"
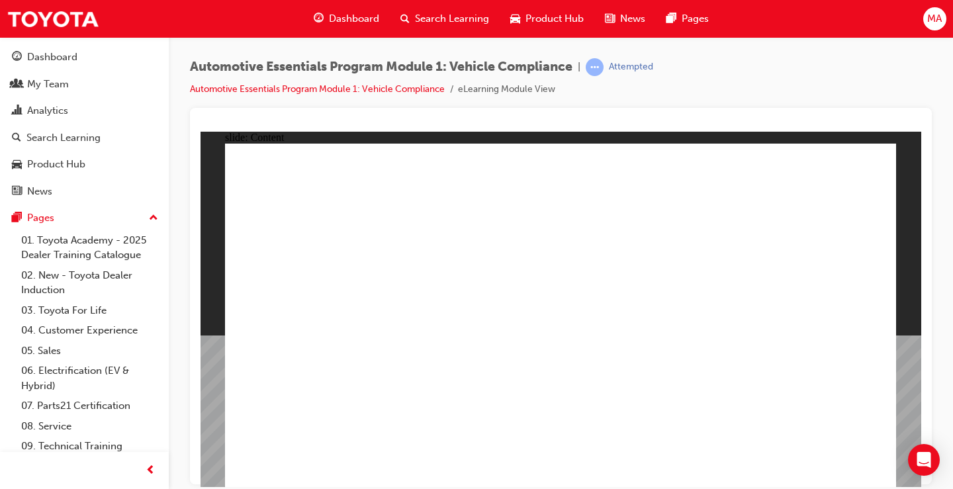
drag, startPoint x: 868, startPoint y: 173, endPoint x: 843, endPoint y: 241, distance: 71.8
